Goal: Check status: Check status

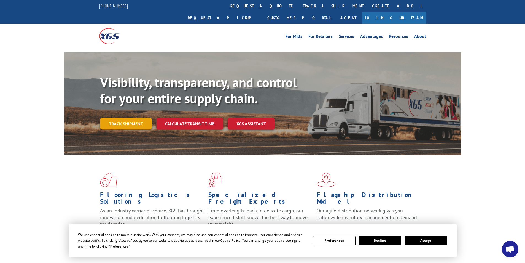
click at [136, 118] on link "Track shipment" at bounding box center [126, 124] width 52 height 12
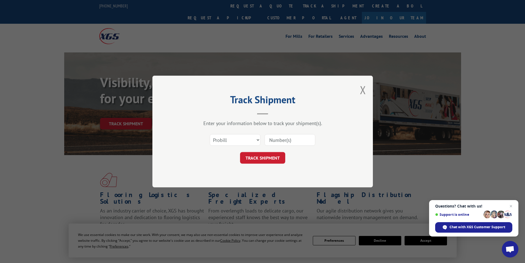
click at [294, 140] on input at bounding box center [289, 140] width 51 height 12
type input "50870401"
click at [275, 157] on button "TRACK SHIPMENT" at bounding box center [262, 158] width 45 height 12
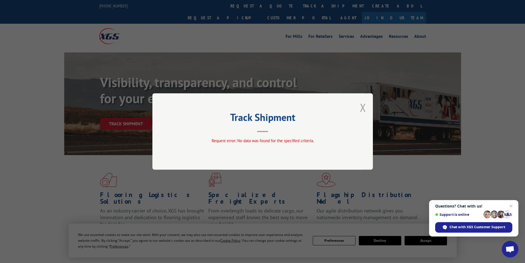
click at [365, 107] on button "Close modal" at bounding box center [363, 107] width 6 height 15
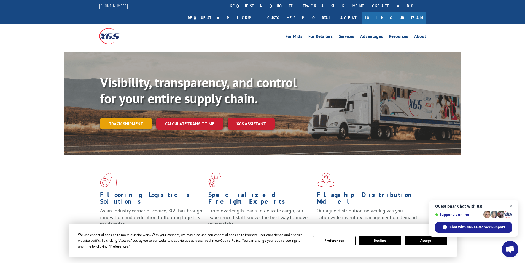
click at [136, 118] on link "Track shipment" at bounding box center [126, 124] width 52 height 12
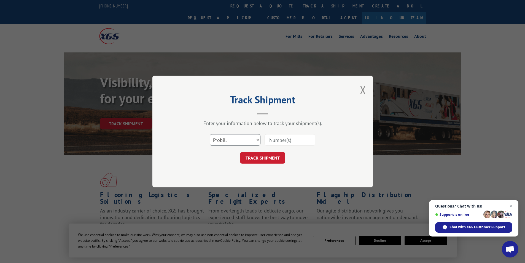
click at [243, 140] on select "Select category... Probill BOL PO" at bounding box center [235, 140] width 51 height 12
select select "bol"
click at [210, 134] on select "Select category... Probill BOL PO" at bounding box center [235, 140] width 51 height 12
click at [282, 144] on input at bounding box center [289, 140] width 51 height 12
type input "50870401"
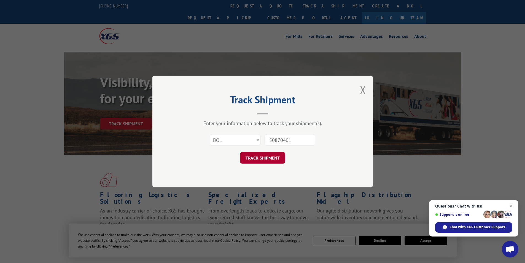
click at [266, 157] on button "TRACK SHIPMENT" at bounding box center [262, 158] width 45 height 12
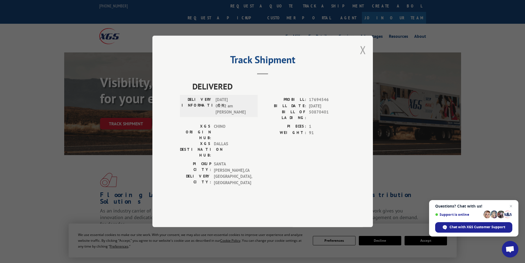
click at [363, 57] on button "Close modal" at bounding box center [363, 49] width 6 height 15
